Goal: Task Accomplishment & Management: Complete application form

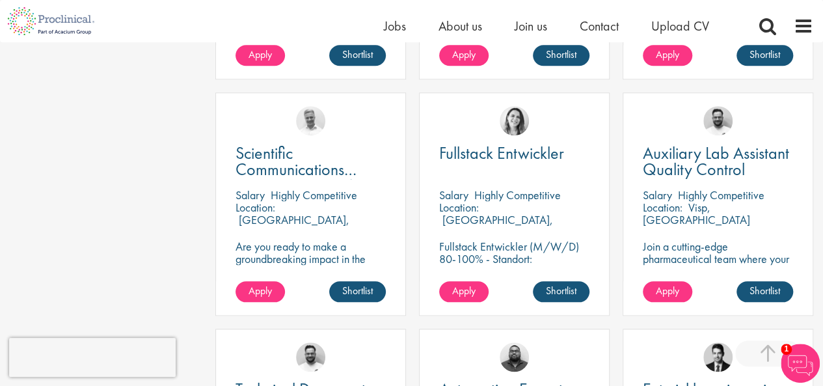
scroll to position [523, 0]
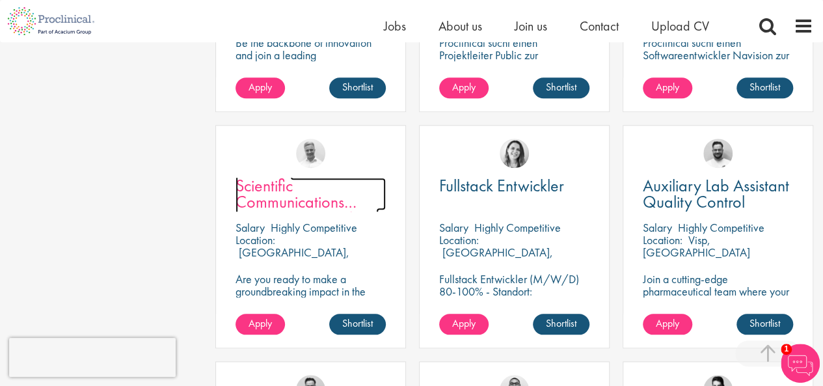
click at [245, 200] on span "Scientific Communications Manager - Oncology" at bounding box center [306, 201] width 143 height 55
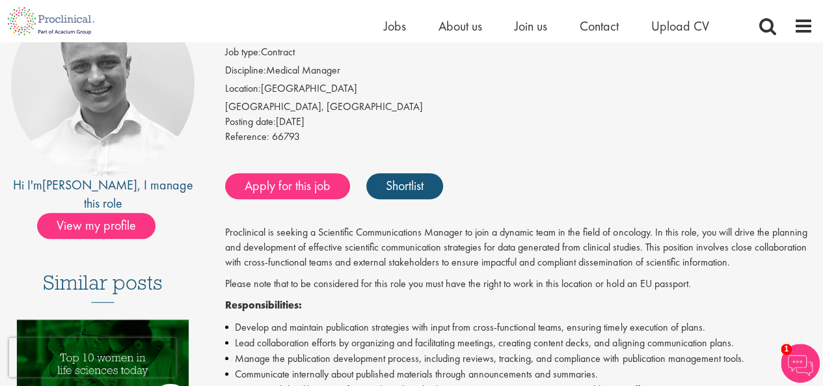
scroll to position [155, 0]
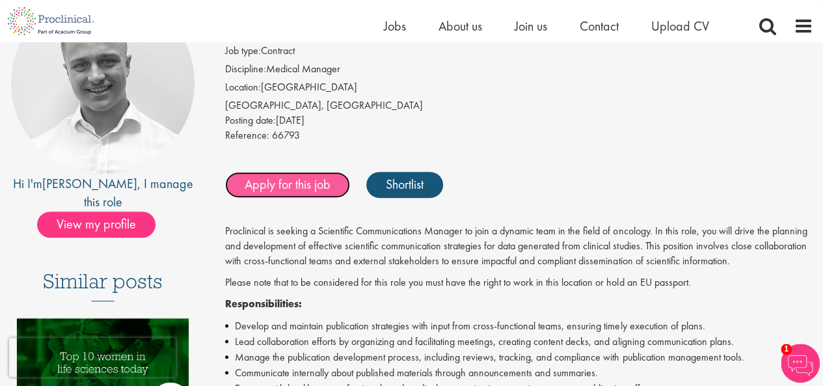
click at [306, 181] on link "Apply for this job" at bounding box center [287, 185] width 125 height 26
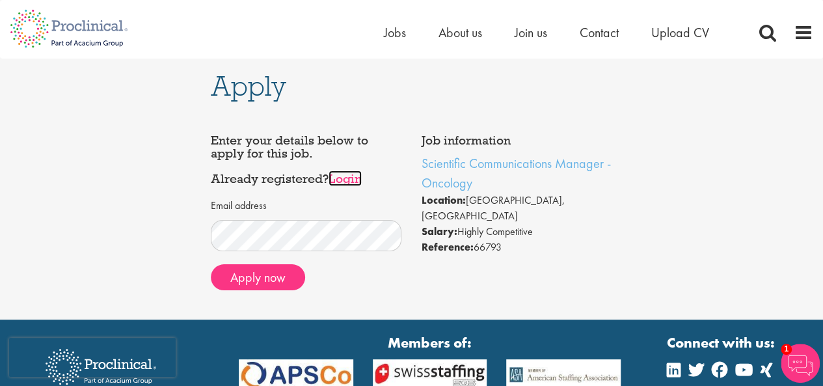
click at [347, 175] on link "Login" at bounding box center [344, 178] width 33 height 16
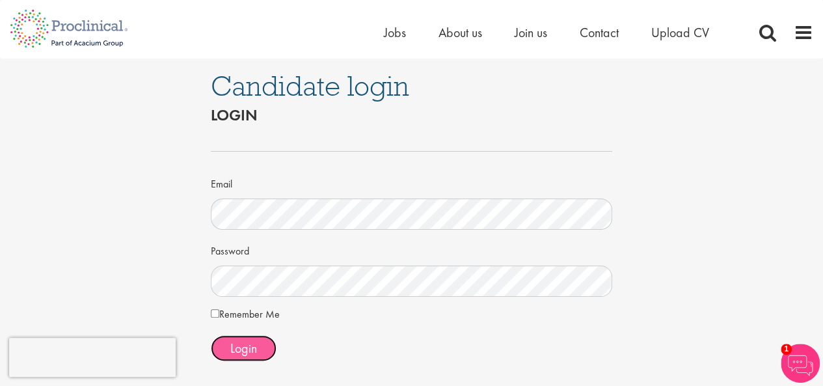
click at [254, 340] on span "Login" at bounding box center [243, 348] width 27 height 17
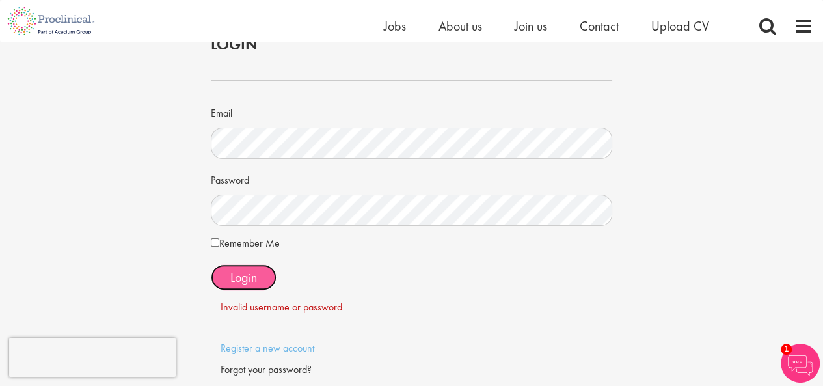
scroll to position [53, 0]
click at [154, 206] on div "Candidate login Login Email Password Remember Me" at bounding box center [411, 202] width 842 height 425
click at [218, 273] on button "Login" at bounding box center [244, 279] width 66 height 26
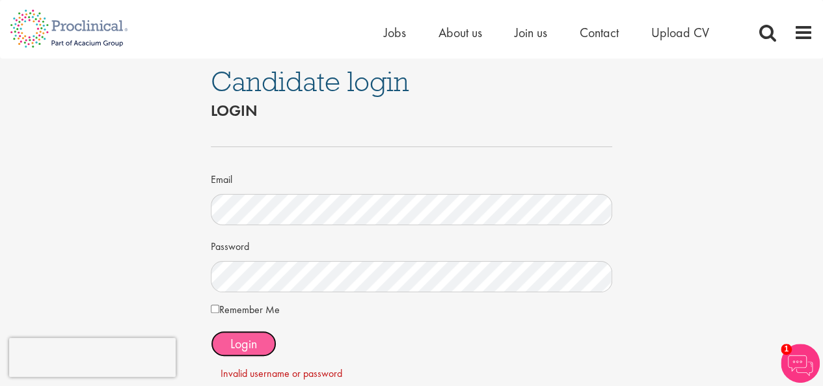
scroll to position [0, 0]
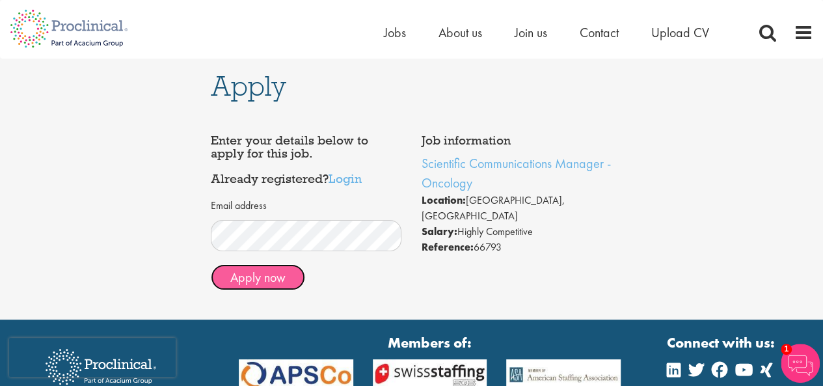
click at [278, 283] on button "Apply now" at bounding box center [258, 277] width 94 height 26
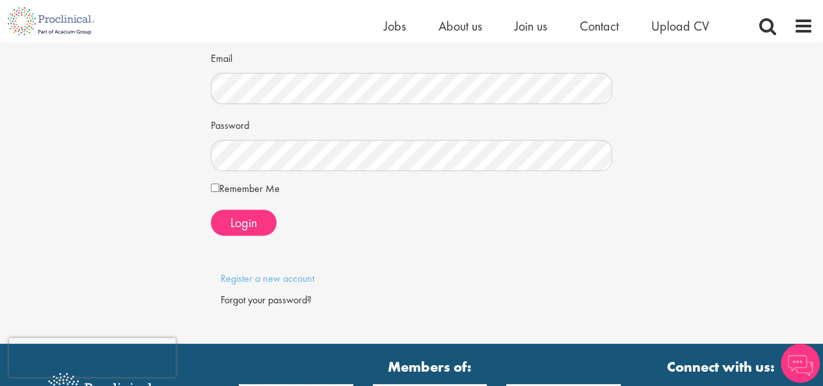
scroll to position [116, 0]
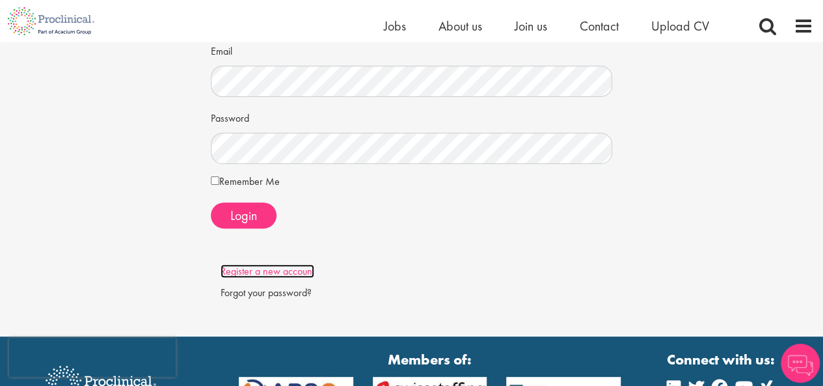
click at [278, 271] on link "Register a new account" at bounding box center [267, 271] width 94 height 14
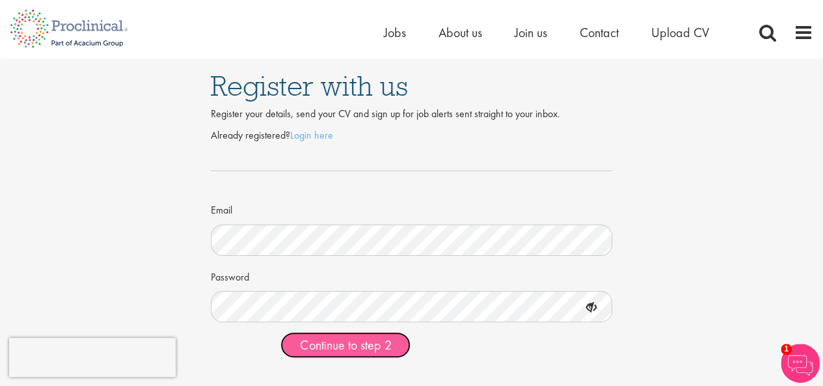
click at [380, 356] on button "Continue to step 2" at bounding box center [345, 345] width 130 height 26
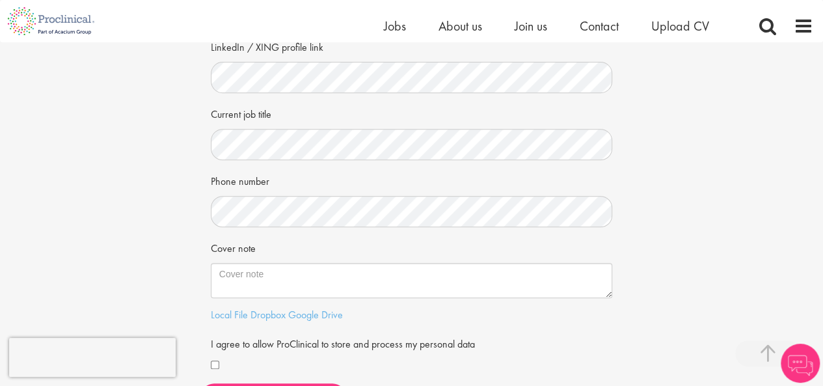
scroll to position [220, 0]
click at [185, 148] on div "Your personal details Please give us a few more details, which will help us fin…" at bounding box center [411, 119] width 842 height 595
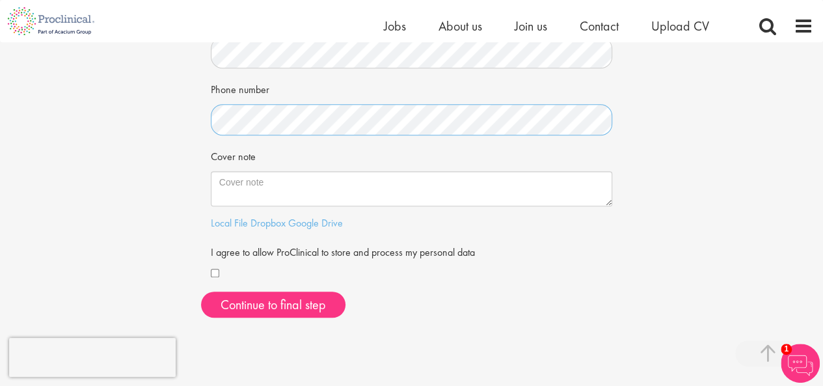
scroll to position [311, 0]
click at [211, 262] on div "I agree to allow ProClinical to store and process my personal data" at bounding box center [412, 260] width 402 height 42
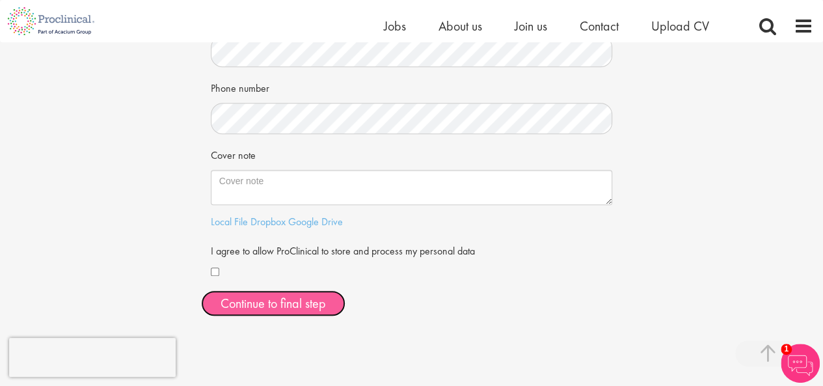
click at [278, 302] on button "Continue to final step" at bounding box center [273, 303] width 144 height 26
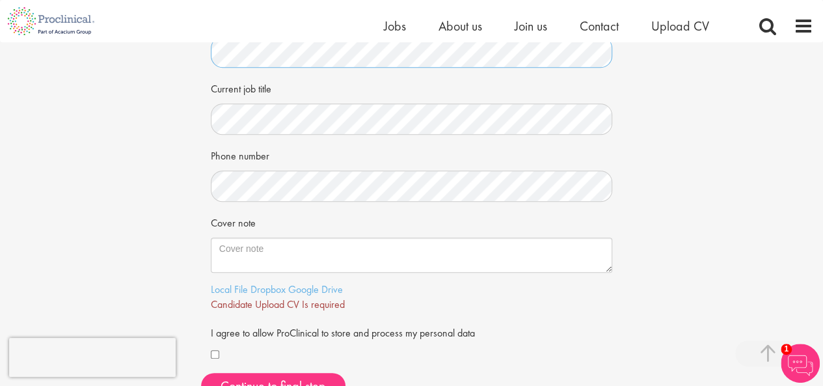
scroll to position [248, 0]
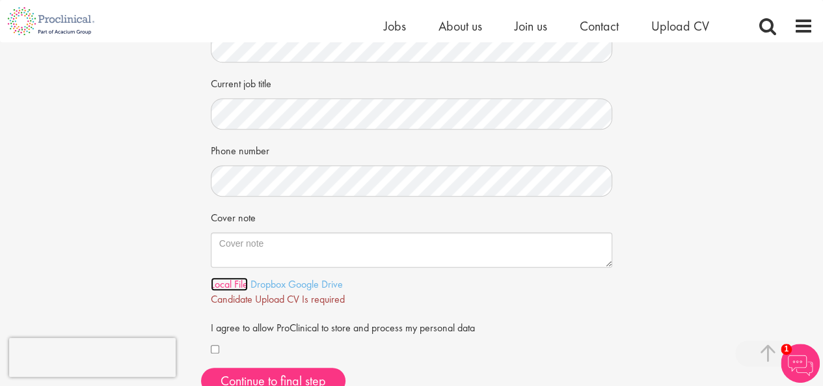
click at [241, 286] on link "Local File" at bounding box center [229, 284] width 37 height 14
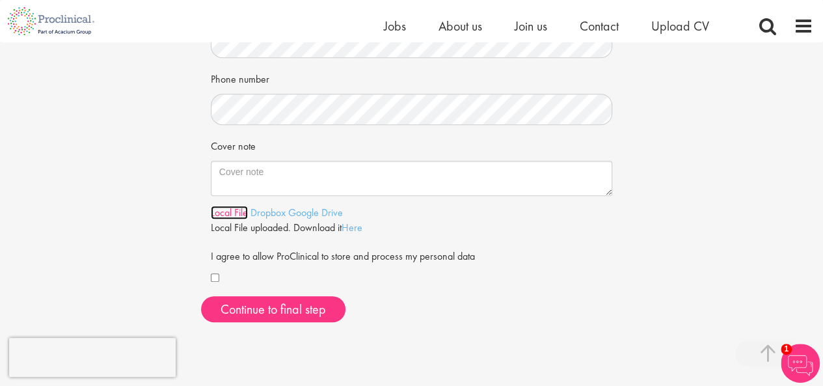
scroll to position [323, 0]
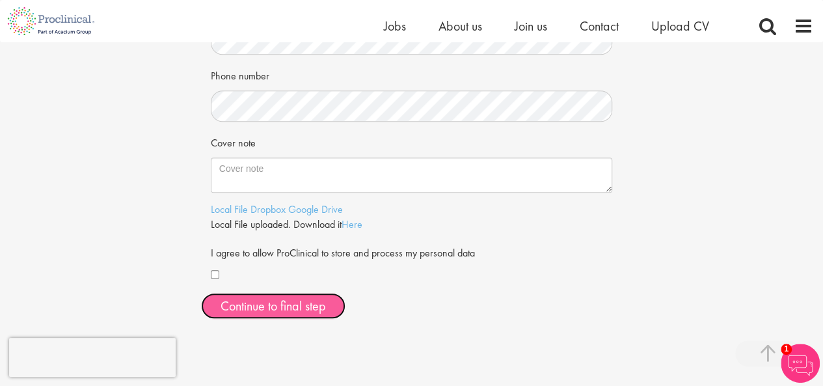
click at [306, 306] on span "Continue to final step" at bounding box center [272, 305] width 105 height 17
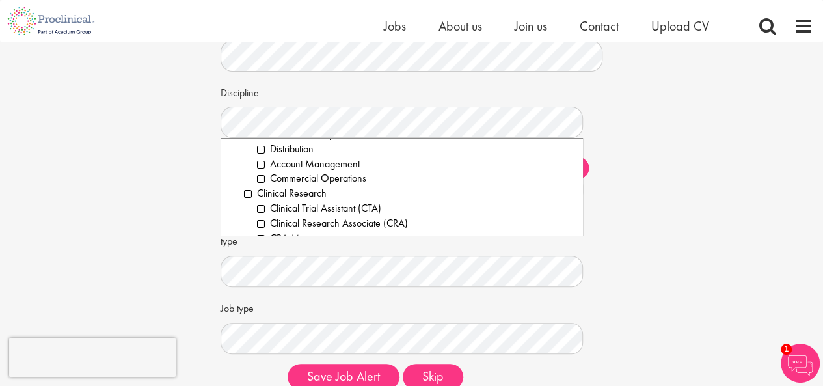
scroll to position [269, 0]
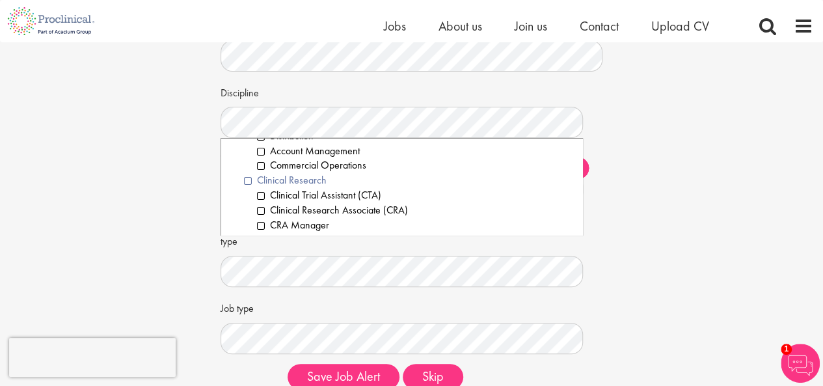
click at [245, 180] on li "Clinical Research" at bounding box center [408, 180] width 329 height 15
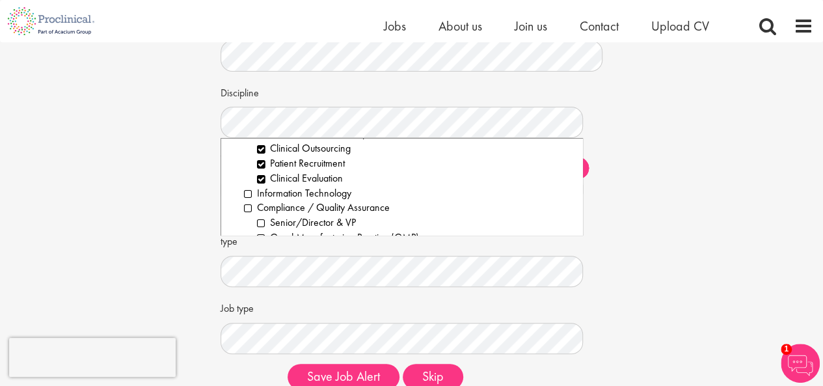
scroll to position [434, 0]
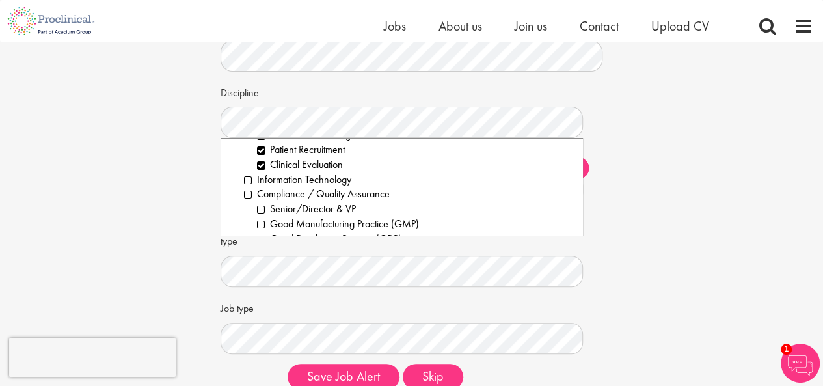
click at [664, 248] on div "Set up a job alert Tell us what sort of job you are looking for and we will sen…" at bounding box center [411, 168] width 842 height 464
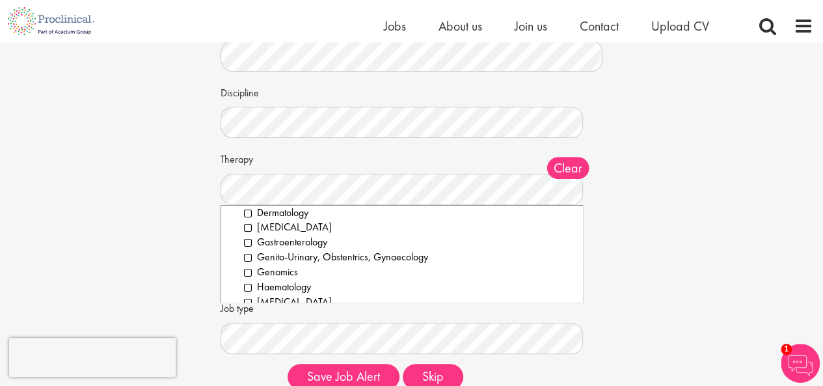
scroll to position [0, 0]
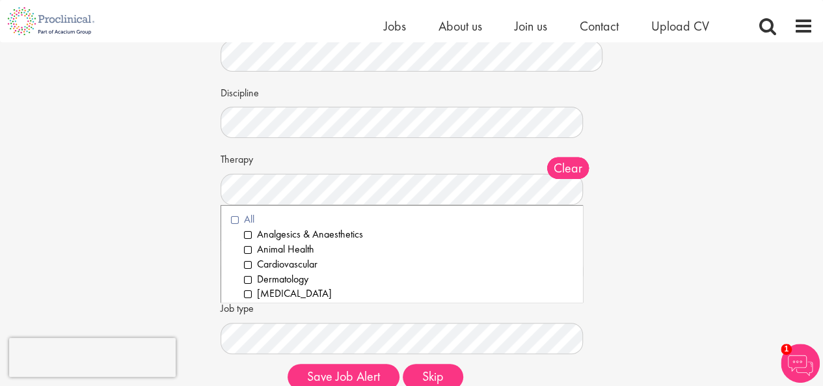
click at [237, 218] on li "All" at bounding box center [402, 219] width 342 height 15
click at [723, 218] on div "Set up a job alert Tell us what sort of job you are looking for and we will sen…" at bounding box center [411, 168] width 842 height 464
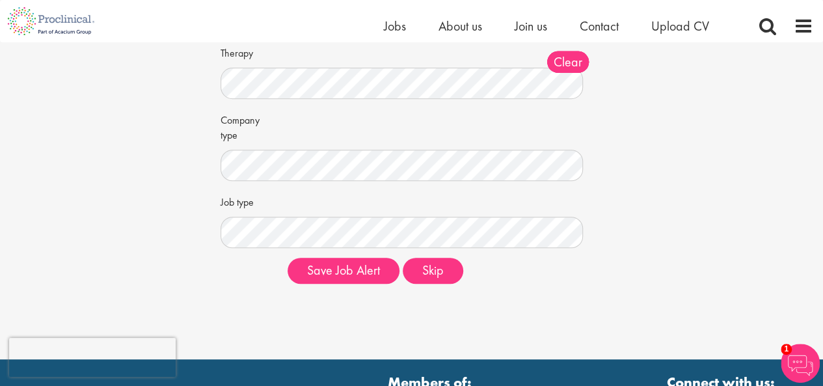
scroll to position [217, 0]
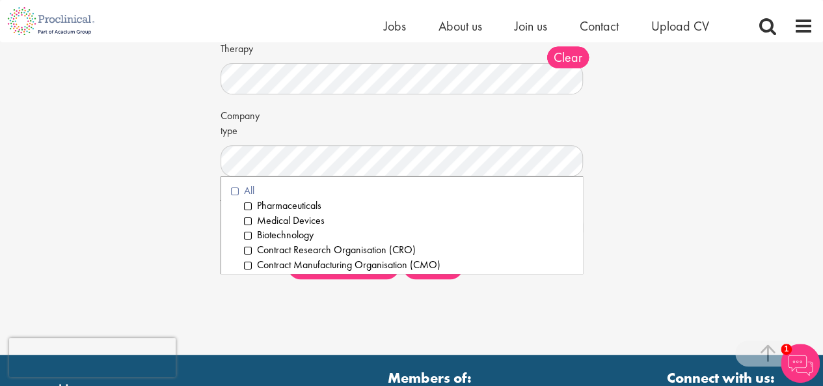
click at [233, 192] on li "All" at bounding box center [402, 190] width 342 height 15
click at [651, 147] on div "Set up a job alert Tell us what sort of job you are looking for and we will sen…" at bounding box center [411, 58] width 842 height 464
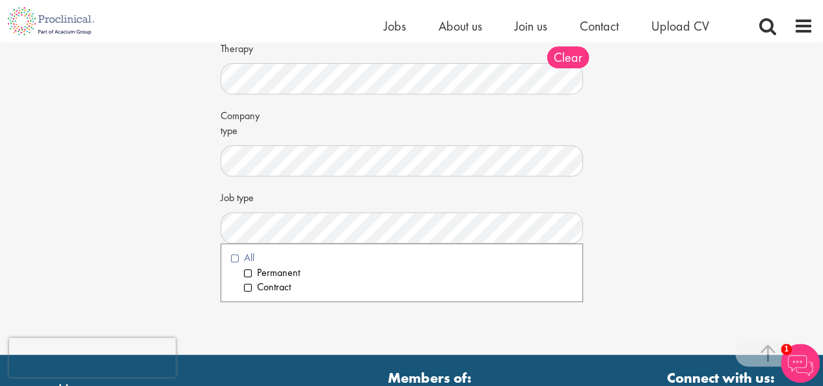
click at [239, 261] on li "All" at bounding box center [402, 257] width 342 height 15
click at [671, 185] on div "Set up a job alert Tell us what sort of job you are looking for and we will sen…" at bounding box center [411, 58] width 842 height 464
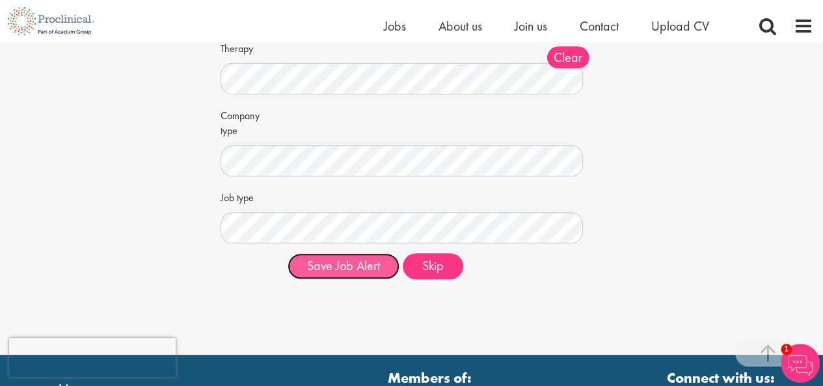
click at [348, 268] on button "Save Job Alert" at bounding box center [343, 266] width 112 height 26
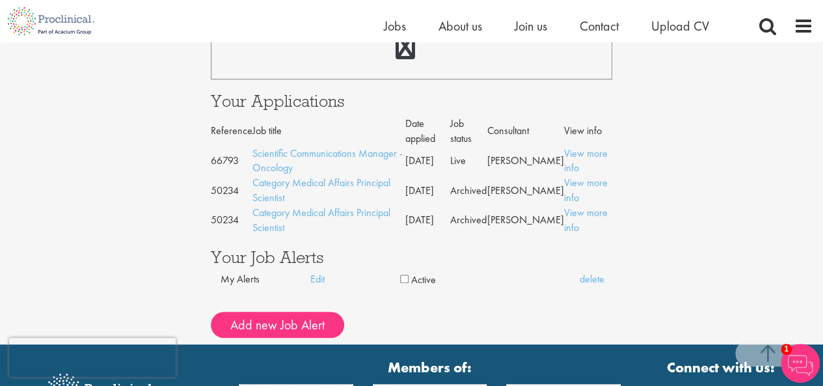
scroll to position [540, 0]
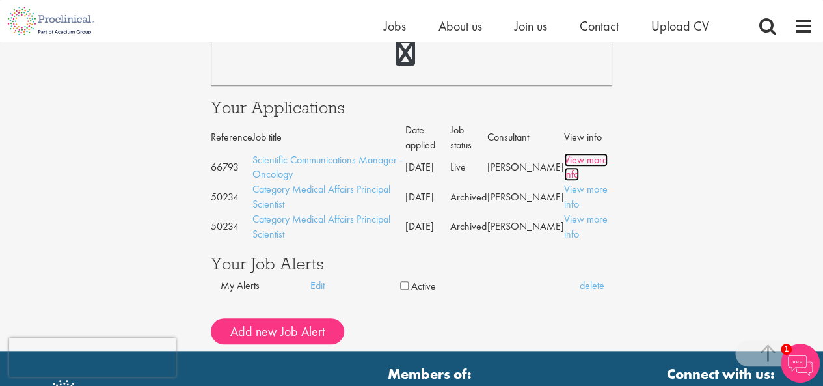
click at [599, 162] on link "View more info" at bounding box center [586, 167] width 44 height 29
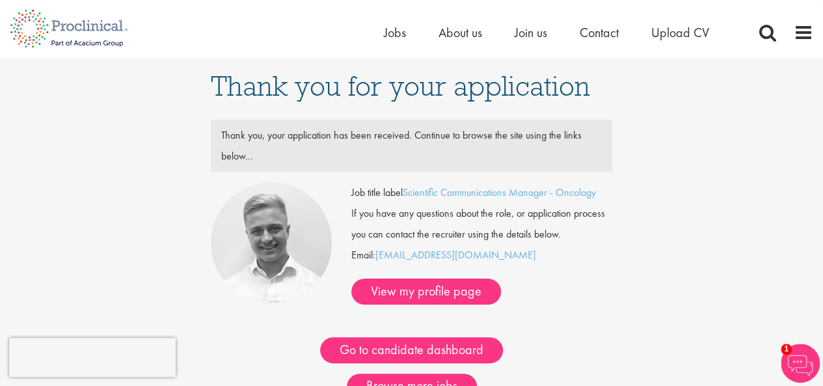
click at [793, 358] on img at bounding box center [800, 362] width 39 height 39
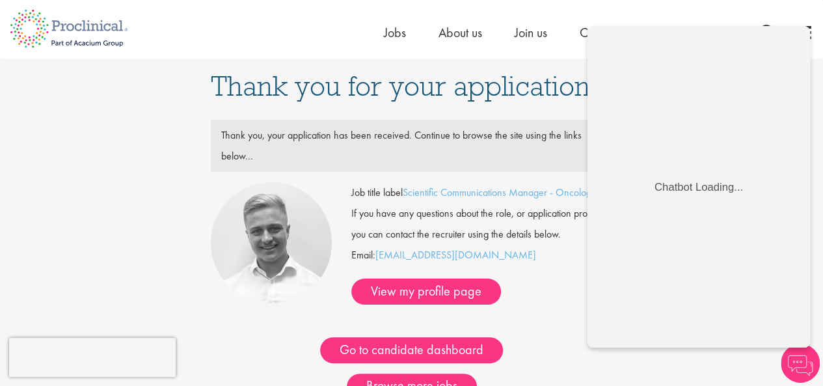
click at [807, 365] on img at bounding box center [800, 362] width 39 height 39
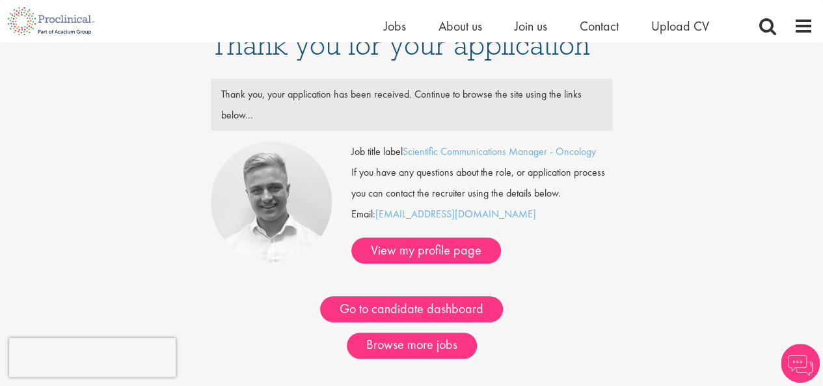
scroll to position [24, 0]
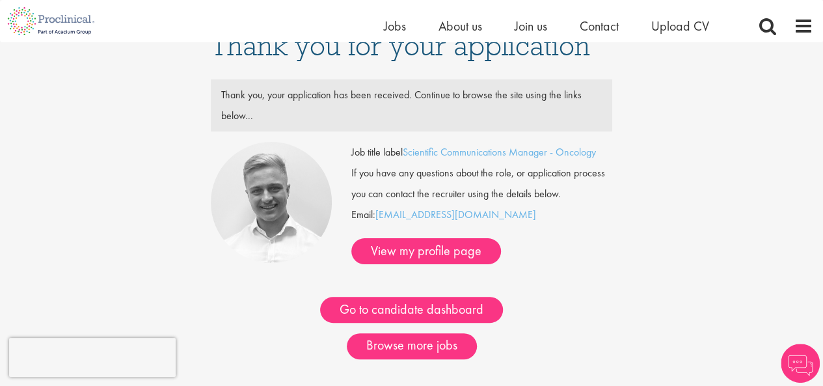
click at [796, 366] on img at bounding box center [800, 362] width 39 height 39
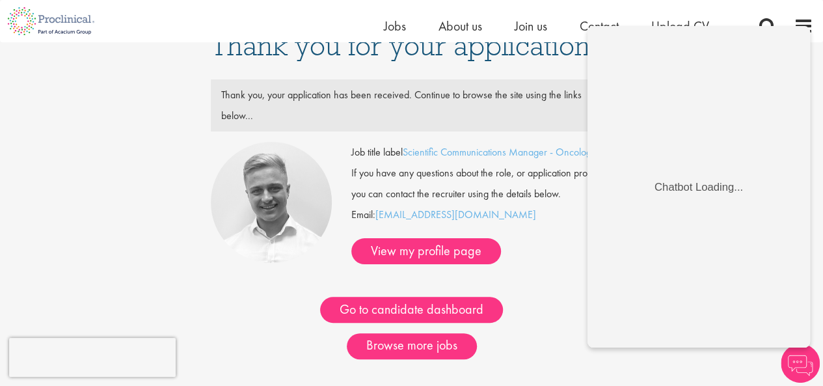
click at [782, 373] on div "1" at bounding box center [800, 362] width 39 height 39
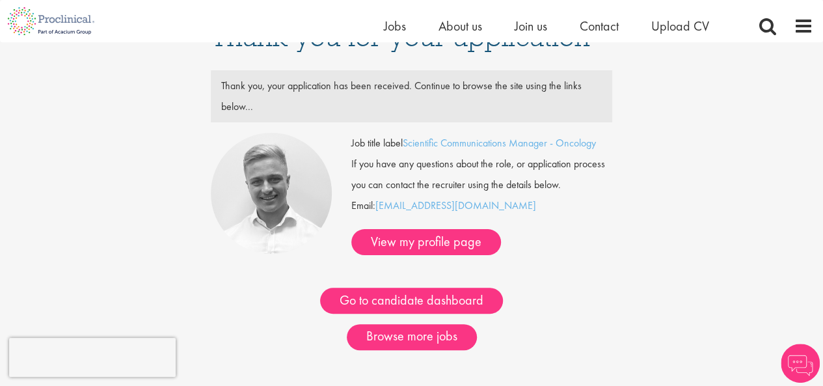
scroll to position [33, 0]
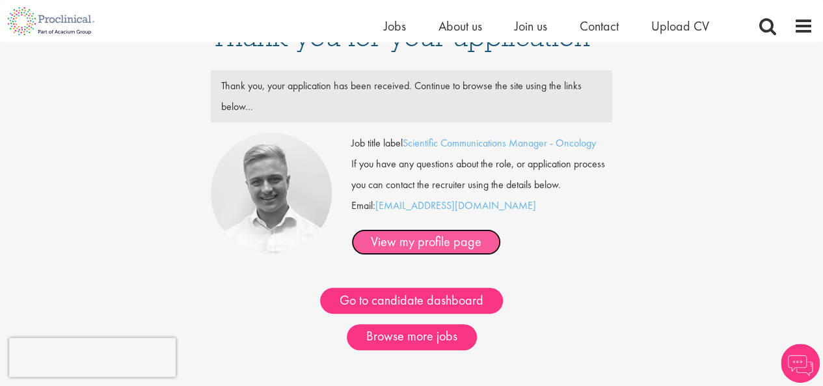
click at [424, 237] on link "View my profile page" at bounding box center [426, 242] width 150 height 26
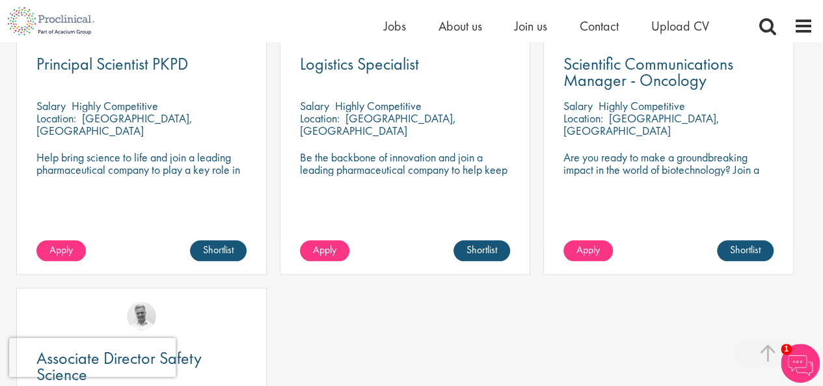
scroll to position [662, 0]
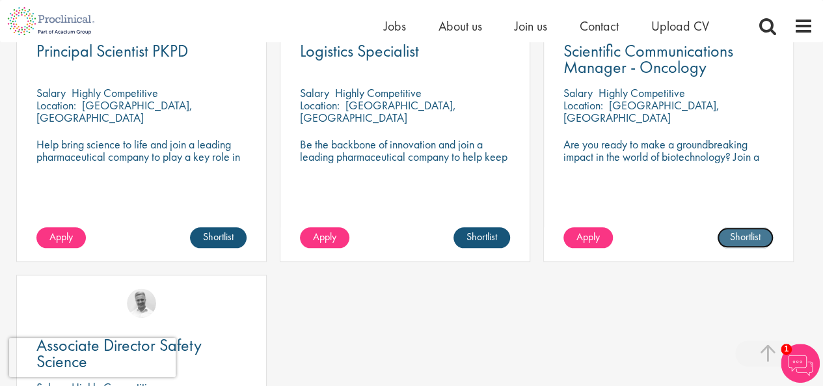
click at [757, 227] on link "Shortlist" at bounding box center [745, 237] width 57 height 21
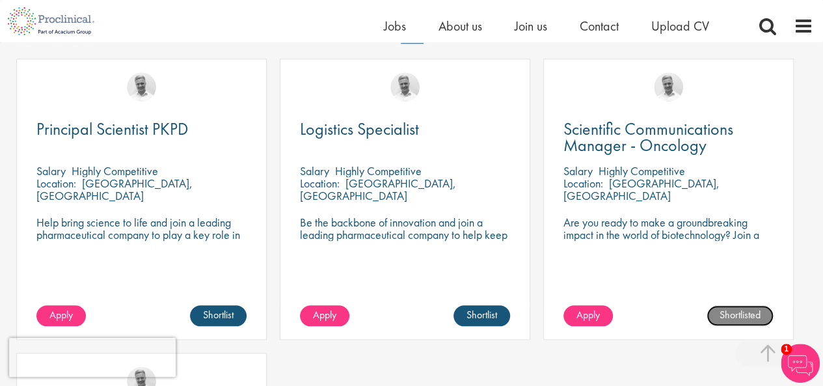
scroll to position [571, 0]
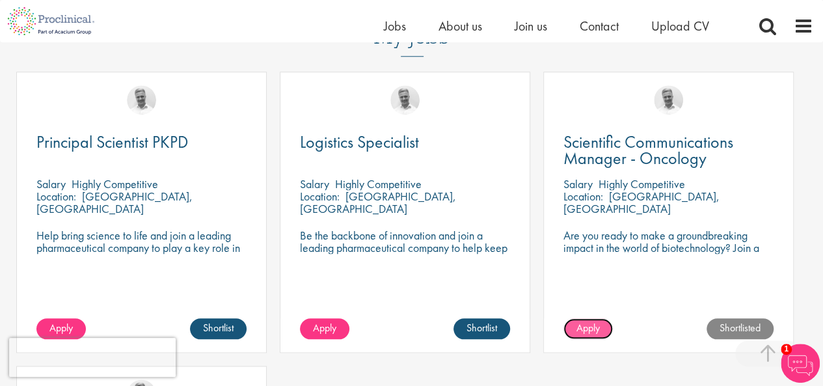
click at [593, 321] on span "Apply" at bounding box center [587, 328] width 23 height 14
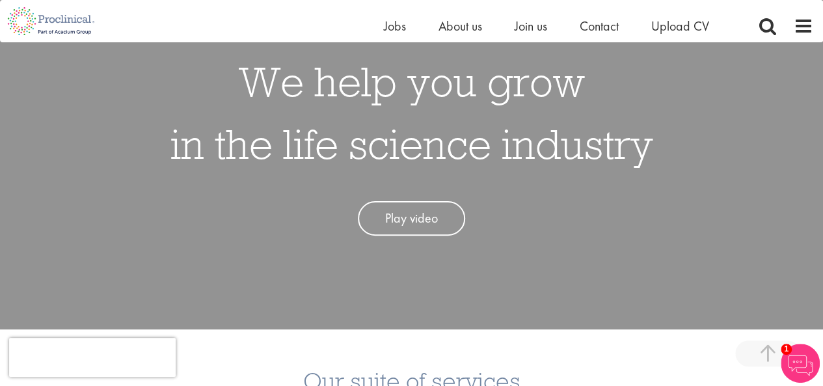
scroll to position [13, 0]
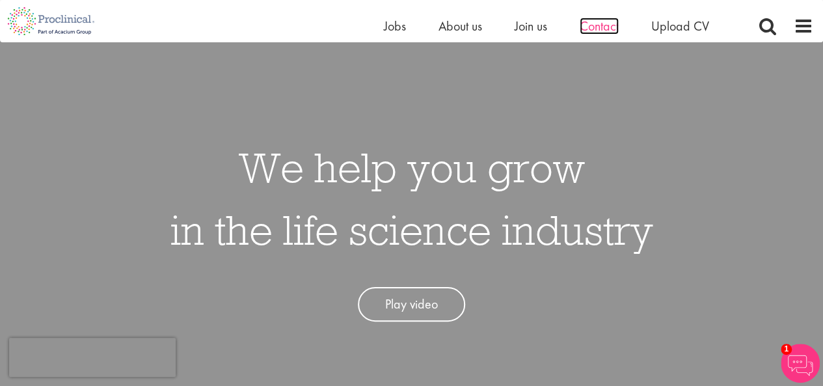
click at [602, 25] on span "Contact" at bounding box center [599, 26] width 39 height 17
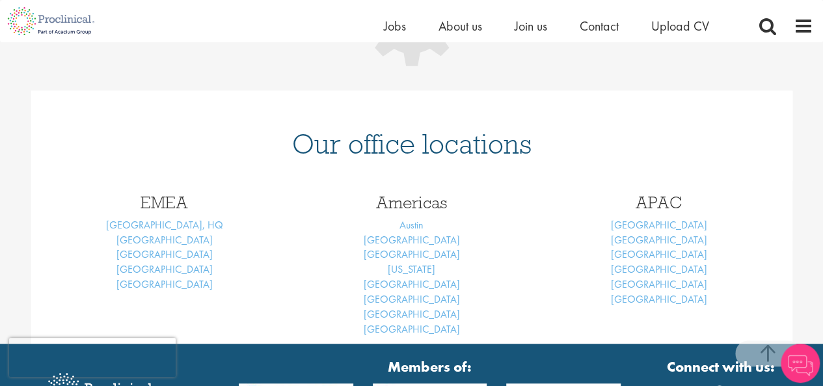
drag, startPoint x: 0, startPoint y: 0, endPoint x: 832, endPoint y: 211, distance: 858.3
click at [822, 211] on html "This website uses cookies. By continuing to use this site, you are giving your …" at bounding box center [411, 137] width 823 height 782
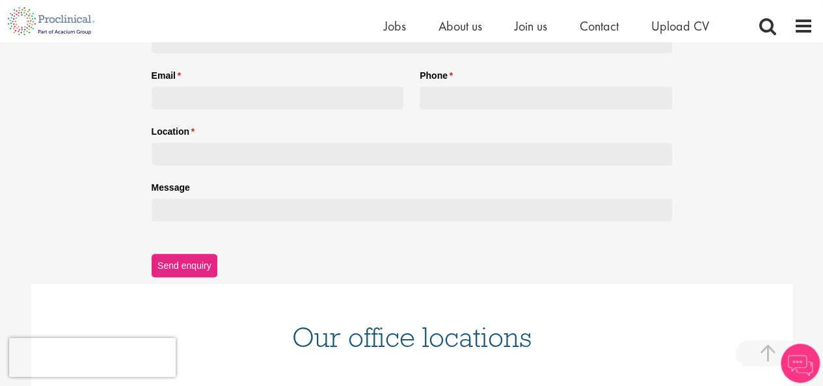
scroll to position [617, 0]
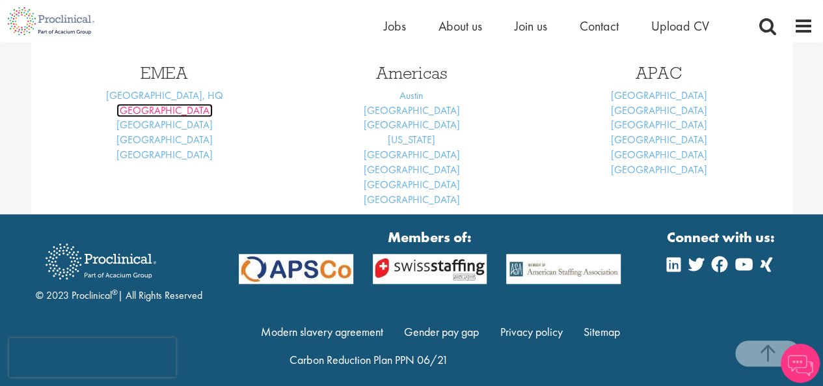
click at [165, 111] on link "[GEOGRAPHIC_DATA]" at bounding box center [164, 110] width 96 height 14
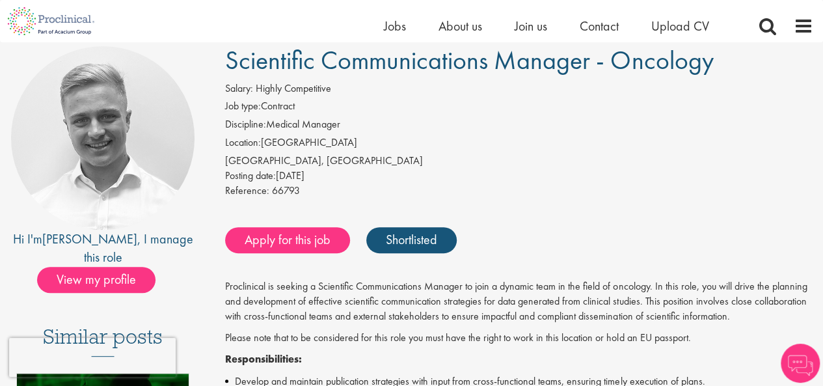
scroll to position [101, 0]
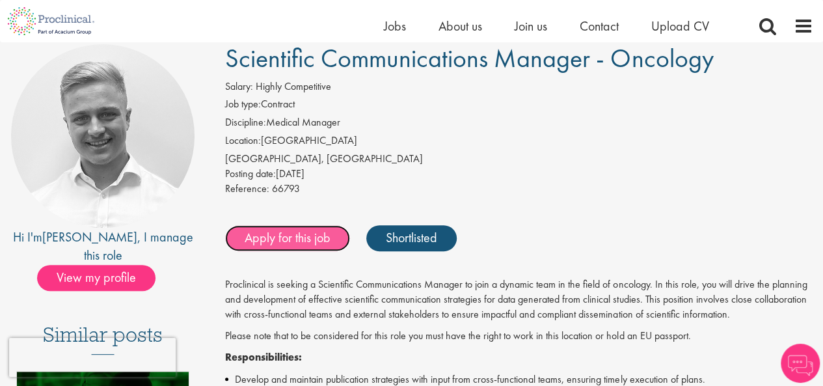
click at [280, 248] on link "Apply for this job" at bounding box center [287, 238] width 125 height 26
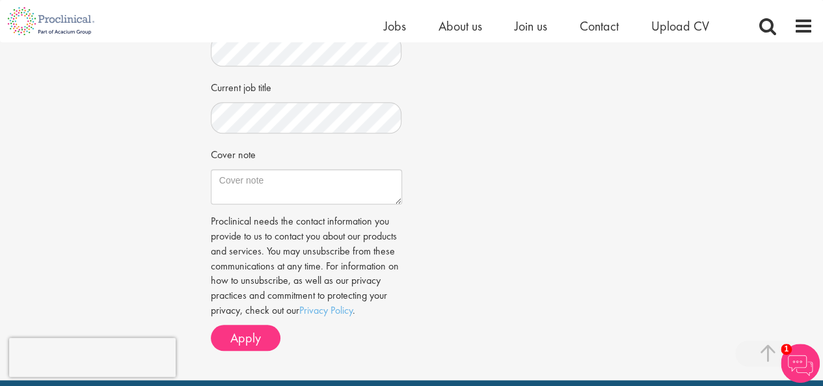
scroll to position [494, 0]
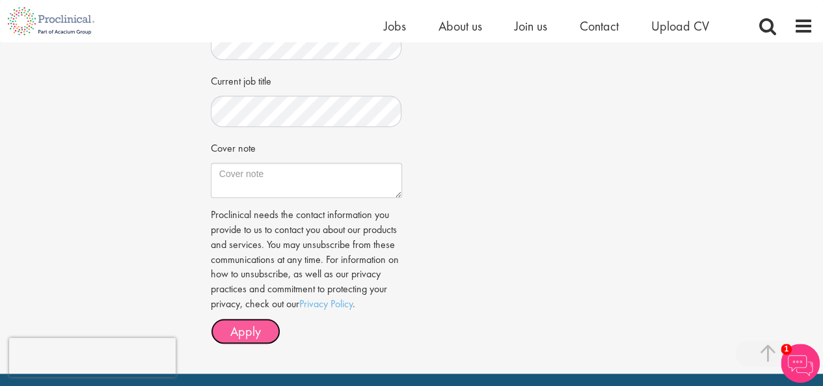
click at [252, 330] on span "Apply" at bounding box center [245, 331] width 31 height 17
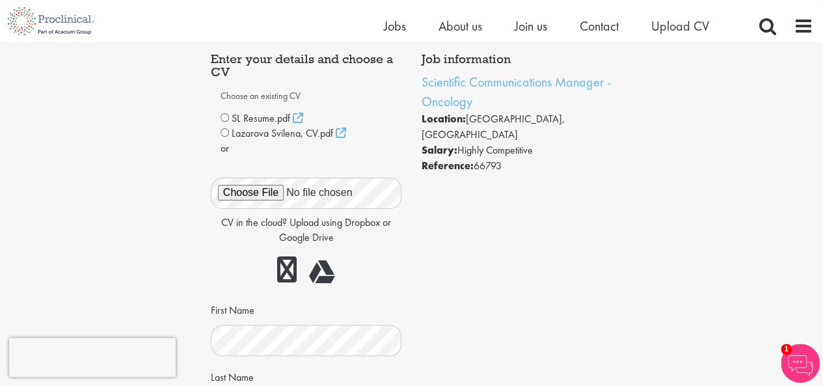
scroll to position [62, 0]
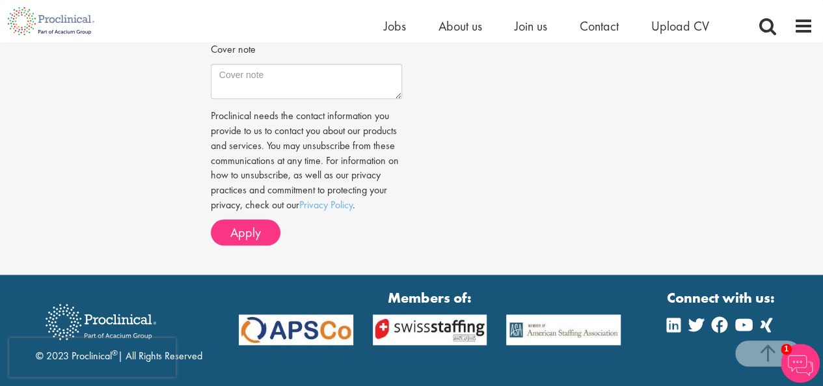
scroll to position [598, 0]
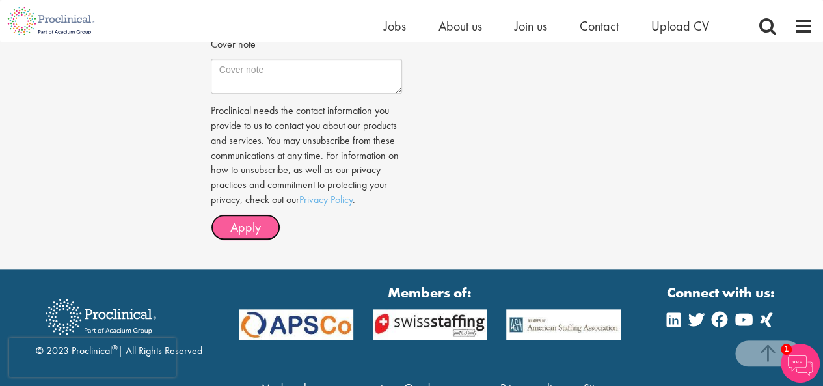
click at [250, 228] on span "Apply" at bounding box center [245, 227] width 31 height 17
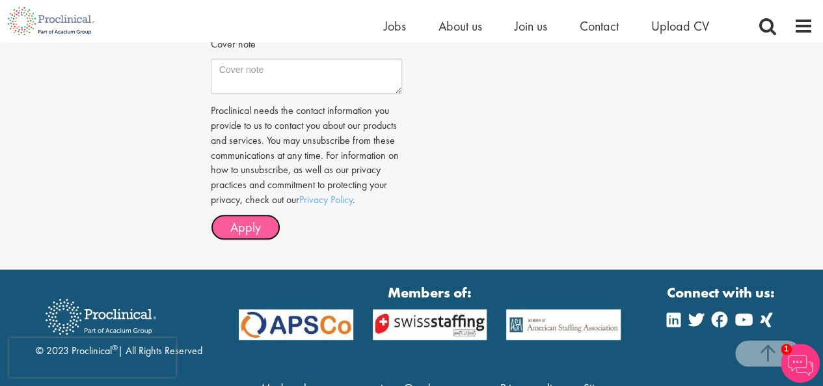
click at [250, 228] on span "Apply" at bounding box center [245, 227] width 31 height 17
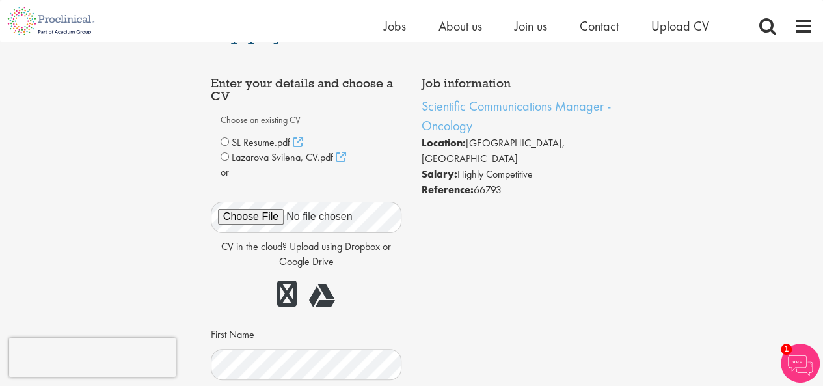
scroll to position [0, 0]
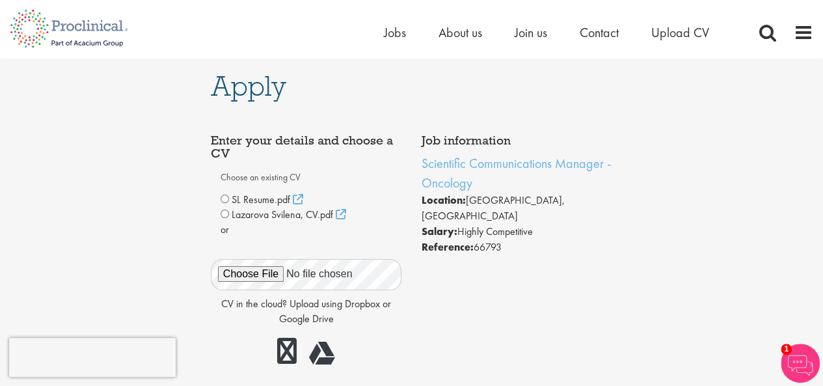
click at [230, 213] on div "Lazarova Svilena, CV.pdf" at bounding box center [306, 215] width 172 height 16
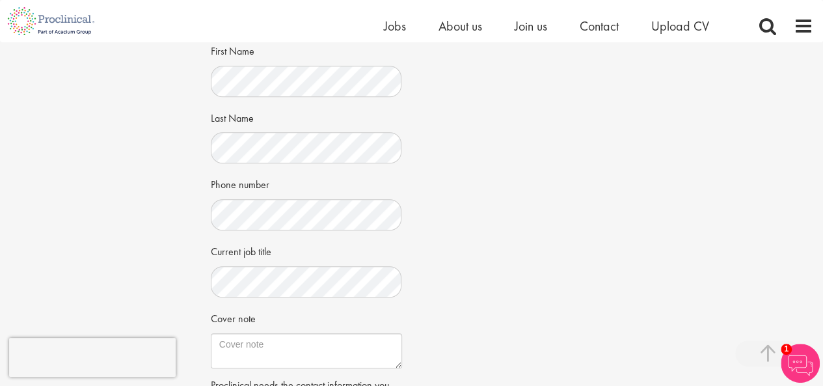
scroll to position [462, 0]
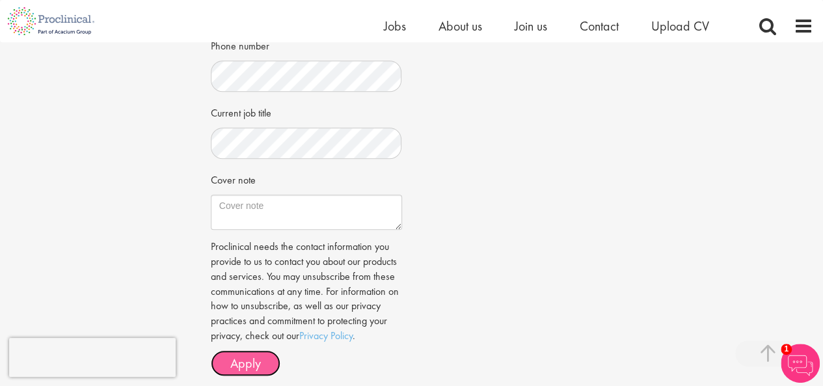
click at [255, 371] on button "Apply" at bounding box center [246, 363] width 70 height 26
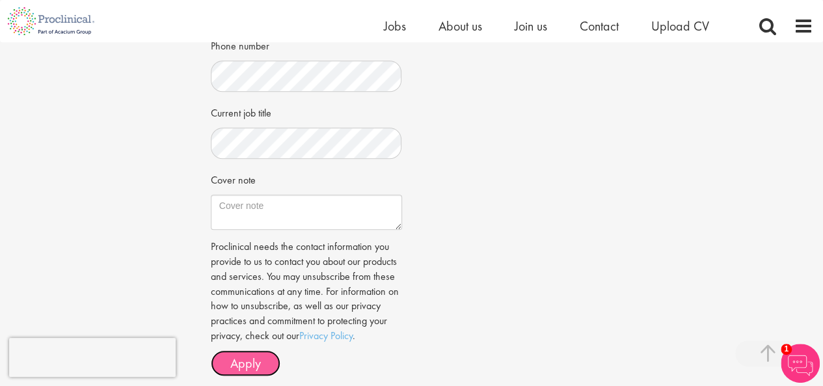
click at [261, 359] on button "Apply" at bounding box center [246, 363] width 70 height 26
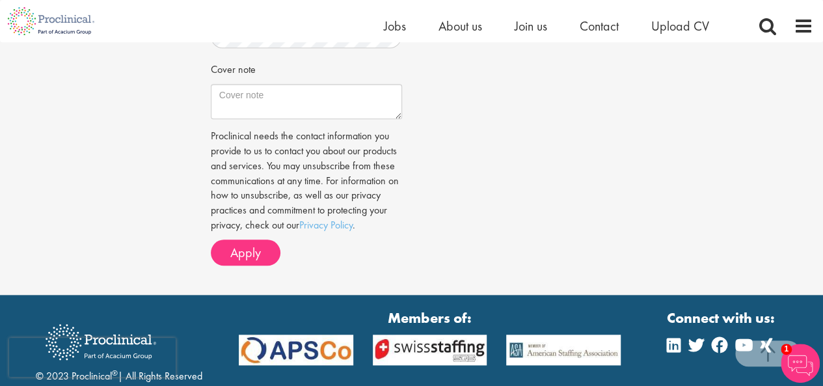
scroll to position [578, 0]
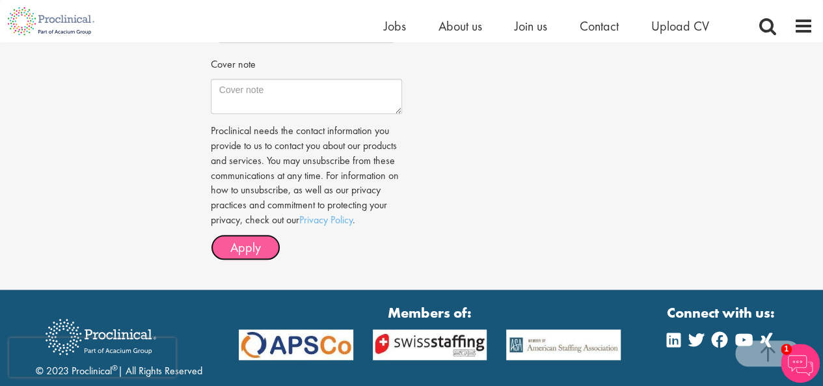
click at [265, 239] on button "Apply" at bounding box center [246, 247] width 70 height 26
click at [289, 189] on p "Proclinical needs the contact information you provide to us to contact you abou…" at bounding box center [306, 176] width 191 height 104
click at [273, 232] on div "Proclinical needs the contact information you provide to us to contact you abou…" at bounding box center [306, 192] width 191 height 137
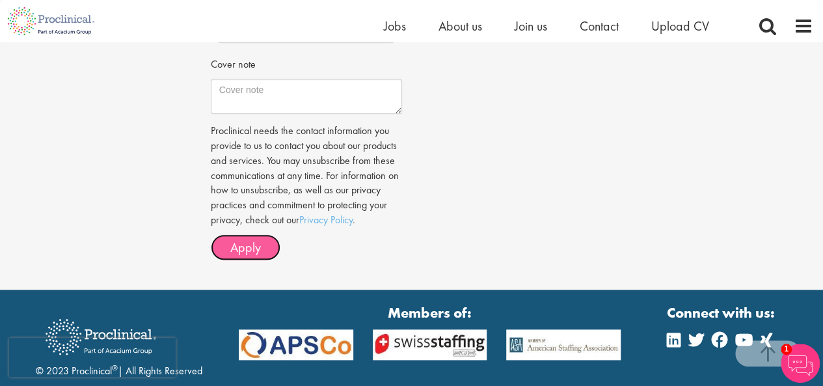
click at [259, 239] on span "Apply" at bounding box center [245, 247] width 31 height 17
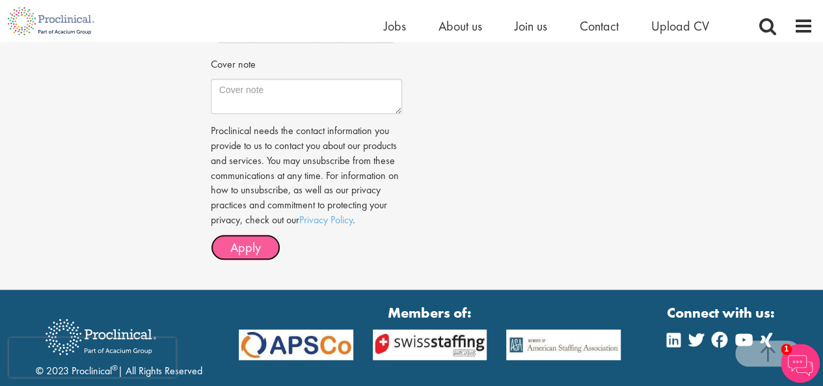
click at [259, 239] on span "Apply" at bounding box center [245, 247] width 31 height 17
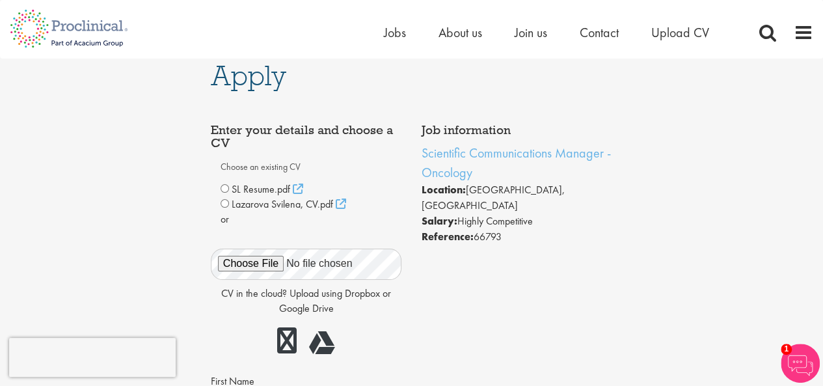
scroll to position [0, 0]
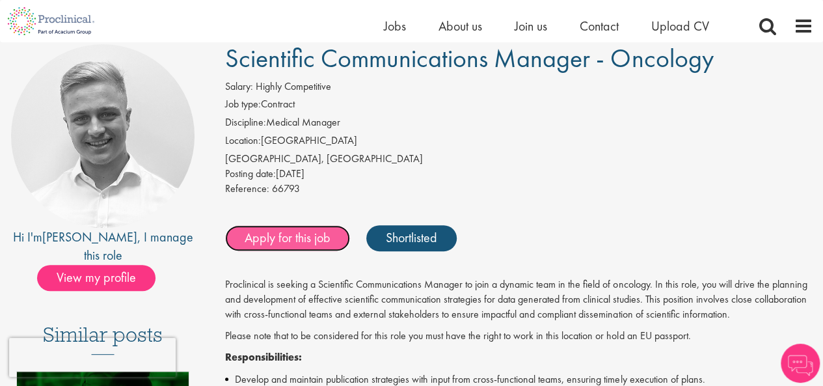
click at [304, 234] on link "Apply for this job" at bounding box center [287, 238] width 125 height 26
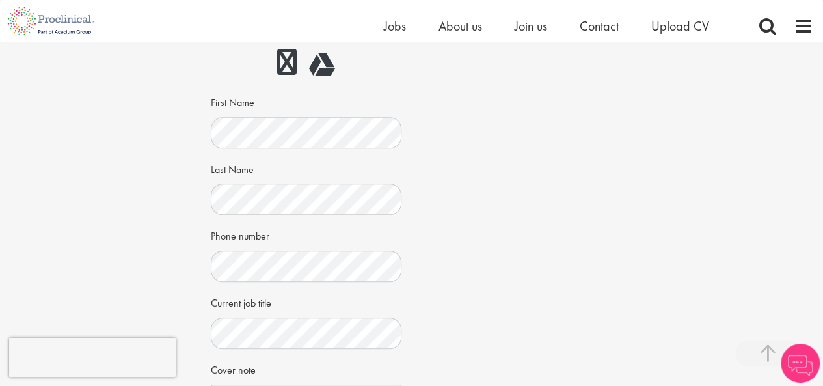
scroll to position [489, 0]
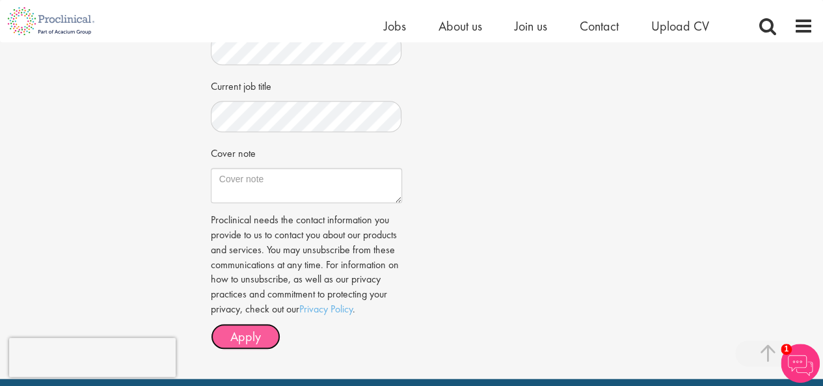
click at [258, 348] on button "Apply" at bounding box center [246, 336] width 70 height 26
click at [250, 337] on span "Apply" at bounding box center [245, 336] width 31 height 17
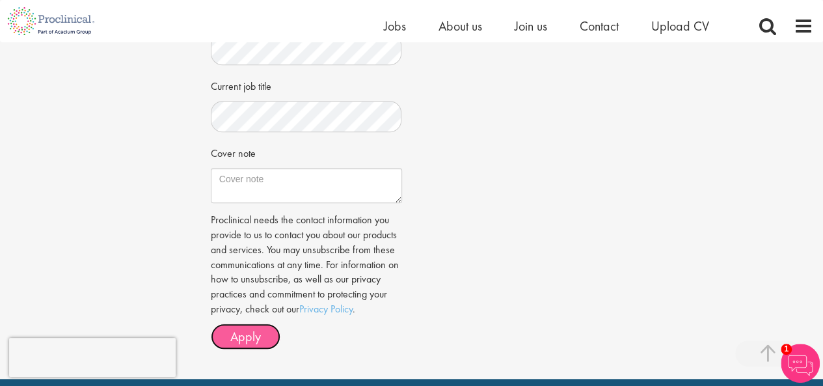
click at [250, 337] on span "Apply" at bounding box center [245, 336] width 31 height 17
click at [220, 333] on button "Apply" at bounding box center [246, 336] width 70 height 26
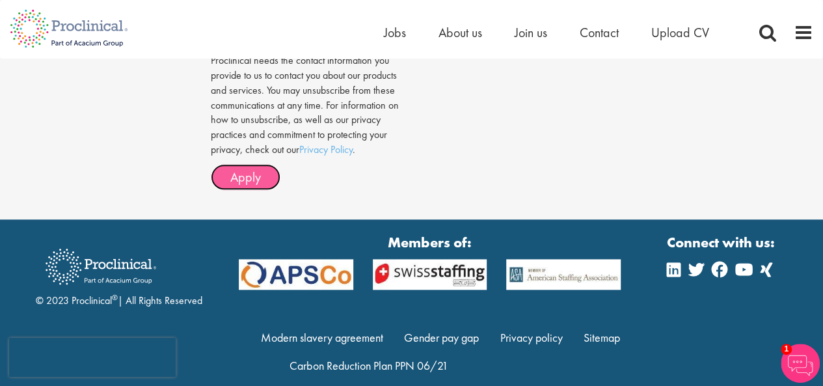
scroll to position [0, 0]
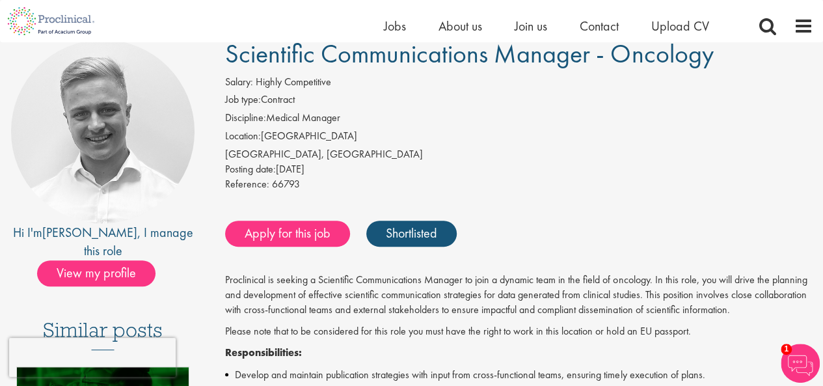
drag, startPoint x: 230, startPoint y: 59, endPoint x: 721, endPoint y: 53, distance: 490.5
click at [721, 53] on h1 "Scientific Communications Manager - Oncology" at bounding box center [519, 54] width 588 height 29
copy span "Scientific Communications Manager - Oncology"
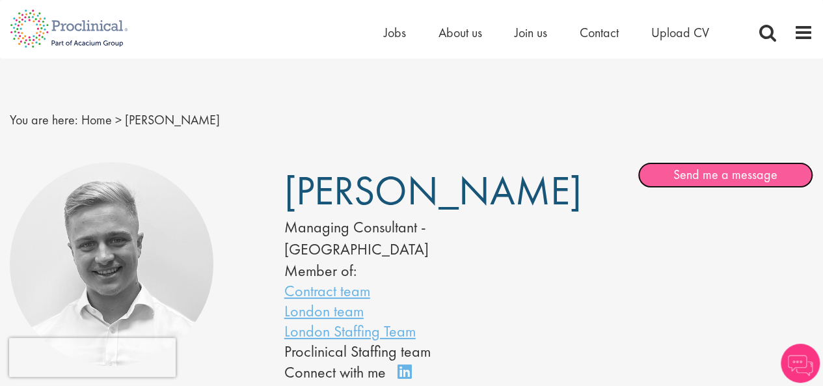
click at [729, 174] on link "Send me a message" at bounding box center [725, 175] width 176 height 26
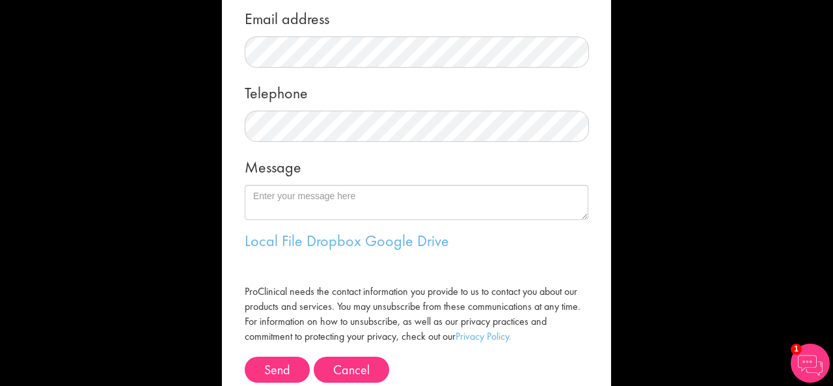
scroll to position [278, 0]
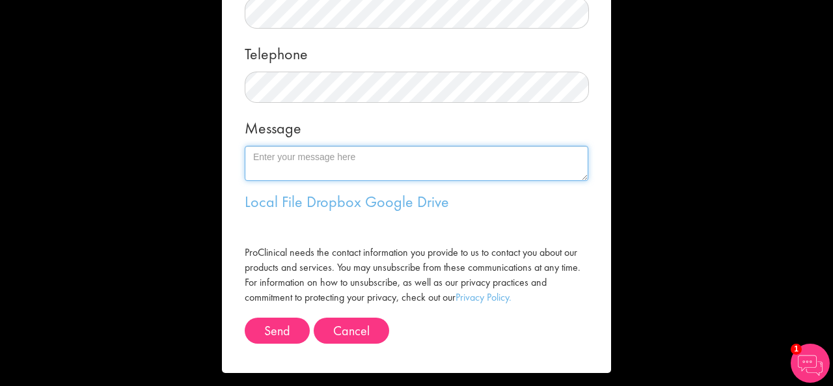
click at [444, 162] on textarea "Message" at bounding box center [416, 163] width 343 height 35
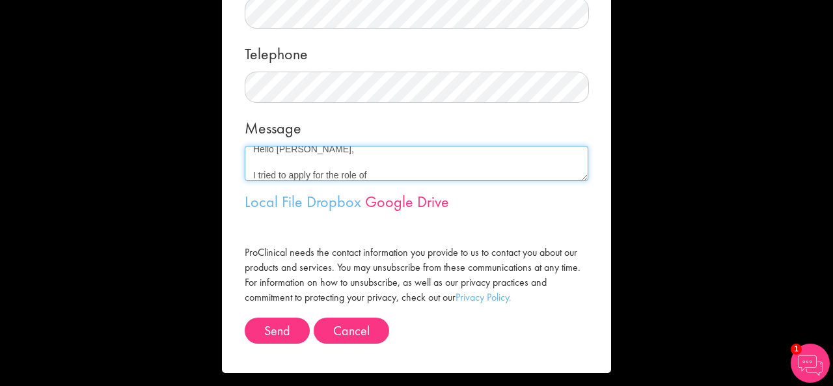
paste textarea "Scientific Communications Manager - Oncology"
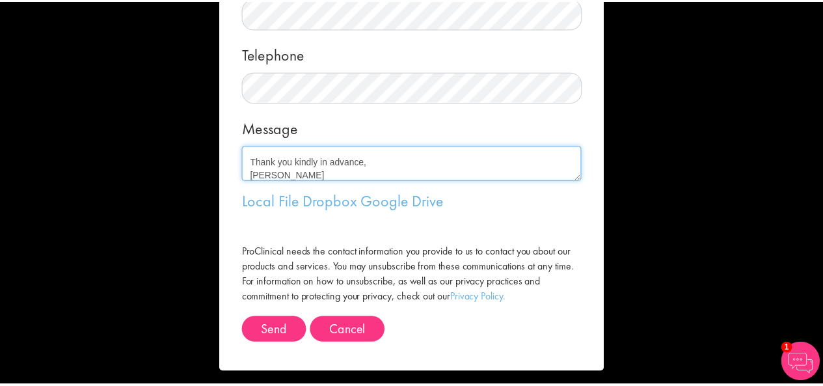
scroll to position [285, 0]
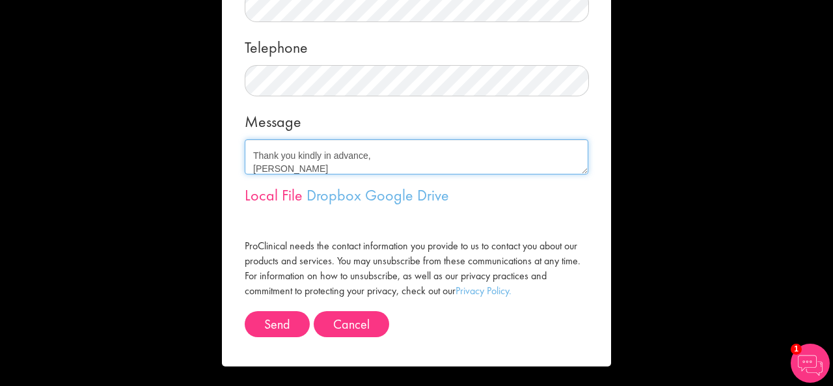
type textarea "Hello Joshua, I tried to apply for the role of Scientific Communications Manage…"
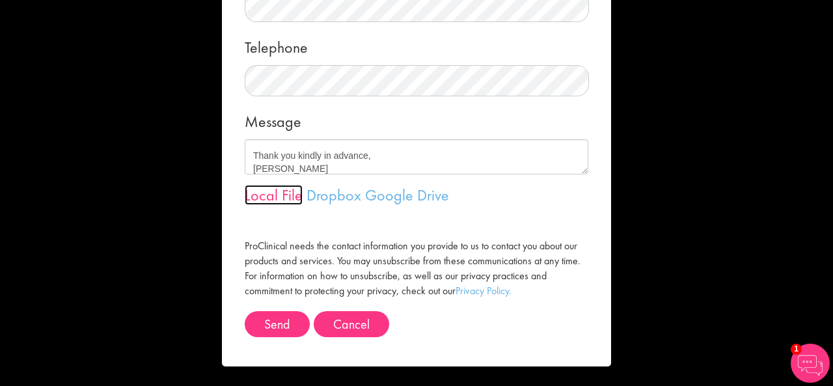
click at [255, 195] on link "Local File" at bounding box center [274, 195] width 58 height 20
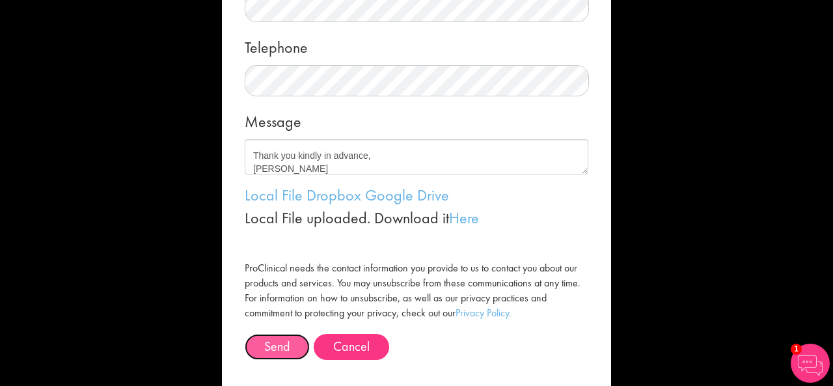
click at [264, 337] on button "Send" at bounding box center [277, 347] width 65 height 26
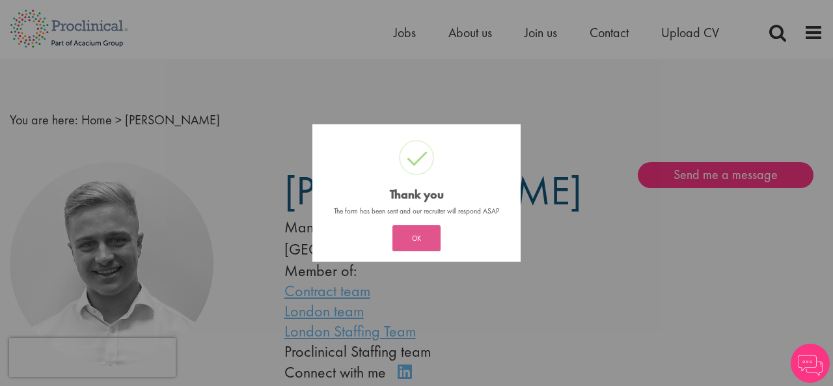
click at [423, 243] on button "OK" at bounding box center [416, 238] width 48 height 26
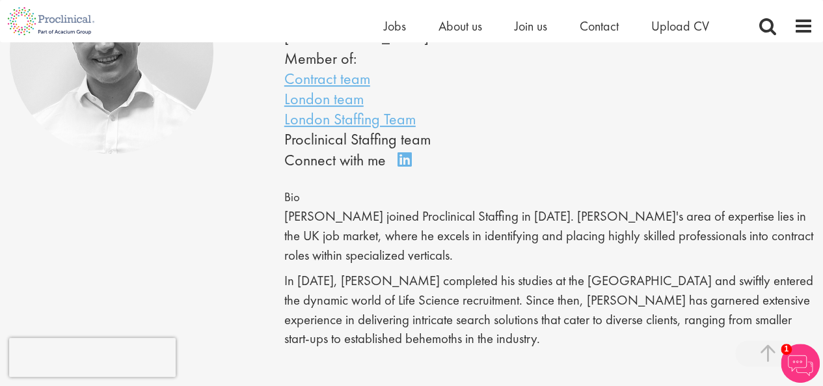
scroll to position [237, 0]
